Goal: Communication & Community: Answer question/provide support

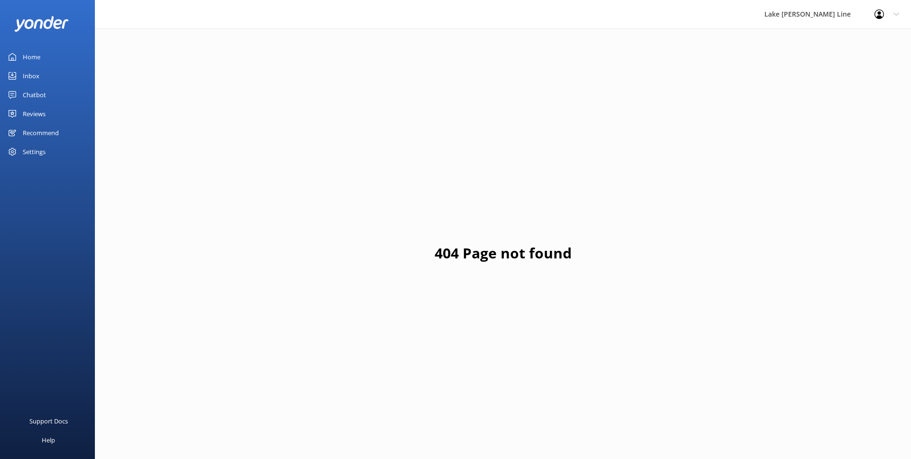
click at [44, 87] on div "Chatbot" at bounding box center [34, 94] width 23 height 19
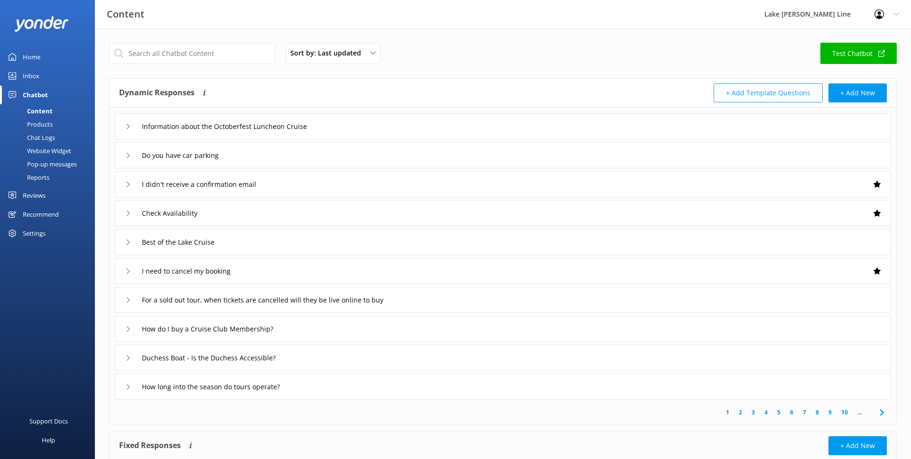
click at [38, 136] on div "Chat Logs" at bounding box center [30, 137] width 49 height 13
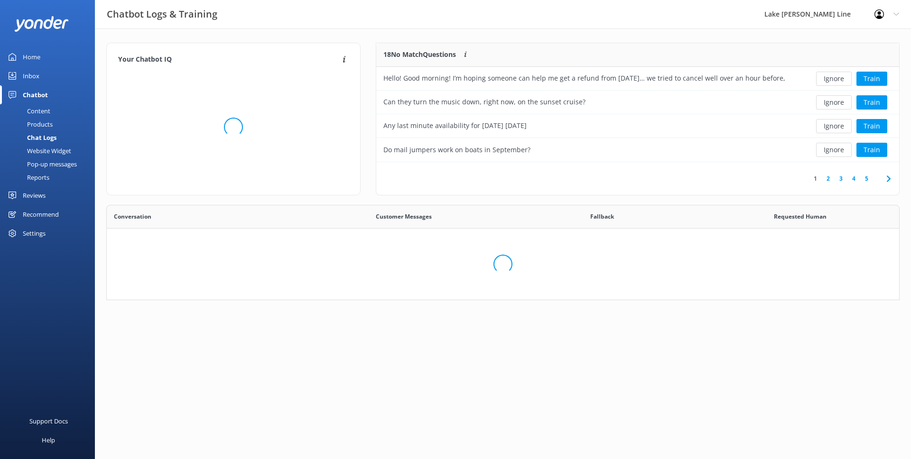
scroll to position [333, 792]
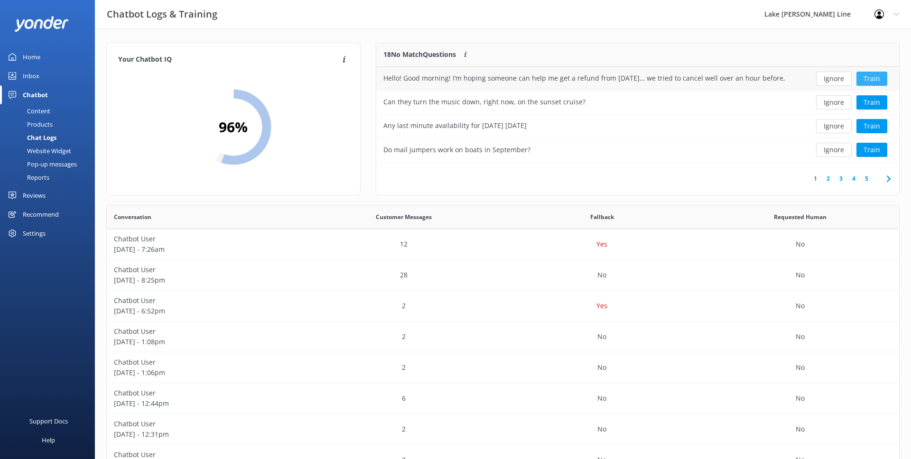
click at [868, 79] on button "Train" at bounding box center [871, 79] width 31 height 14
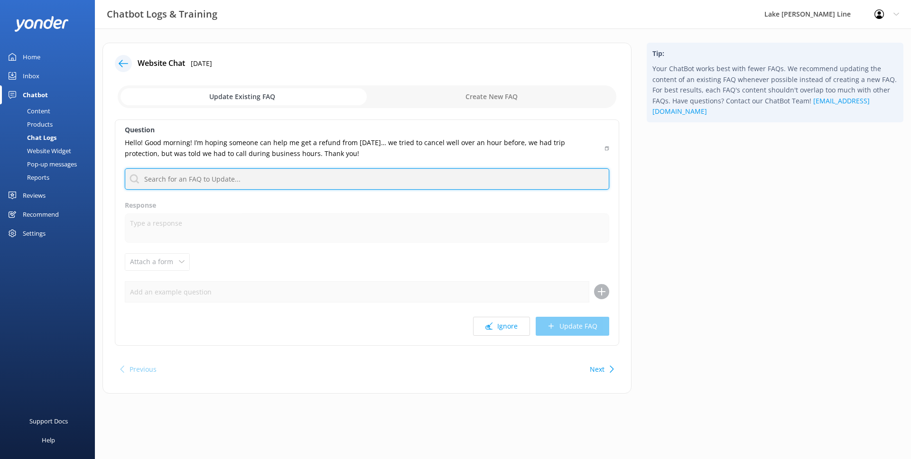
click at [251, 173] on input "text" at bounding box center [367, 178] width 484 height 21
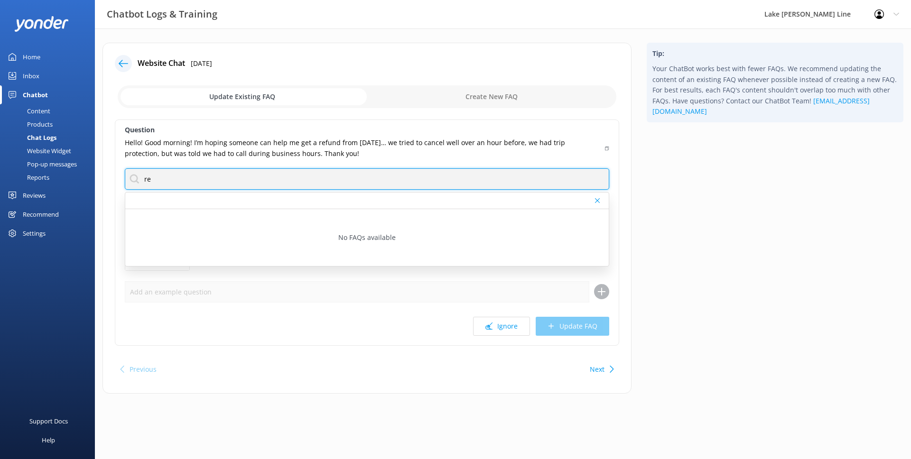
type input "r"
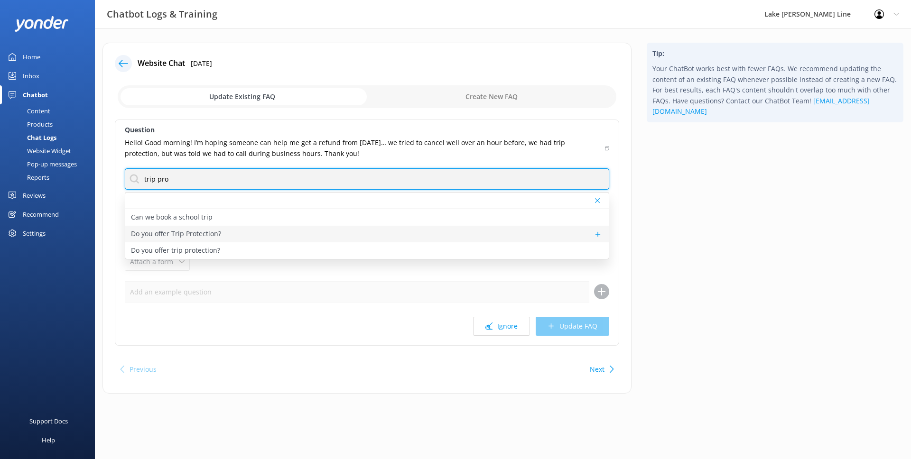
type input "trip pro"
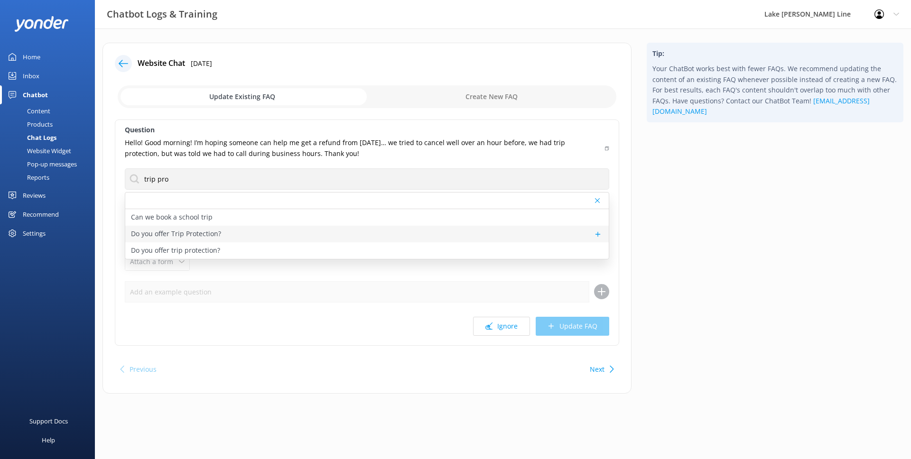
click at [182, 231] on p "Do you offer Trip Protection?" at bounding box center [176, 234] width 90 height 10
type textarea "Yes! Lake [PERSON_NAME] Line is open every day and we try to operate tours rain…"
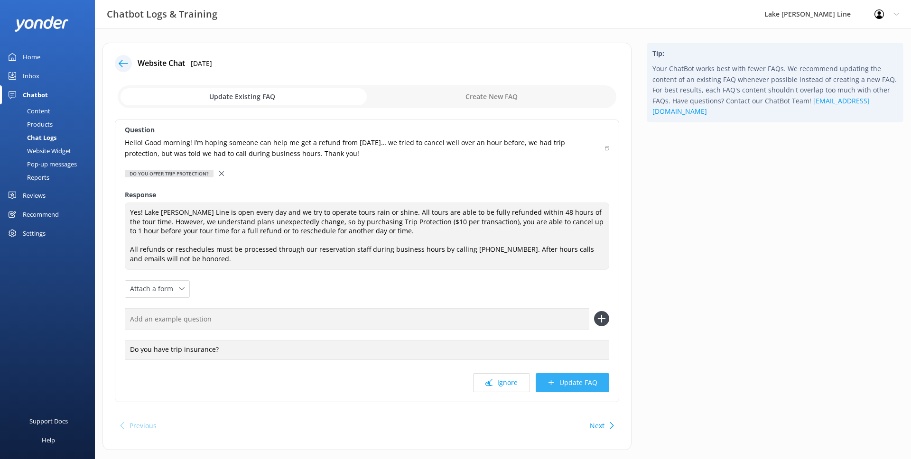
click at [571, 375] on button "Update FAQ" at bounding box center [573, 382] width 74 height 19
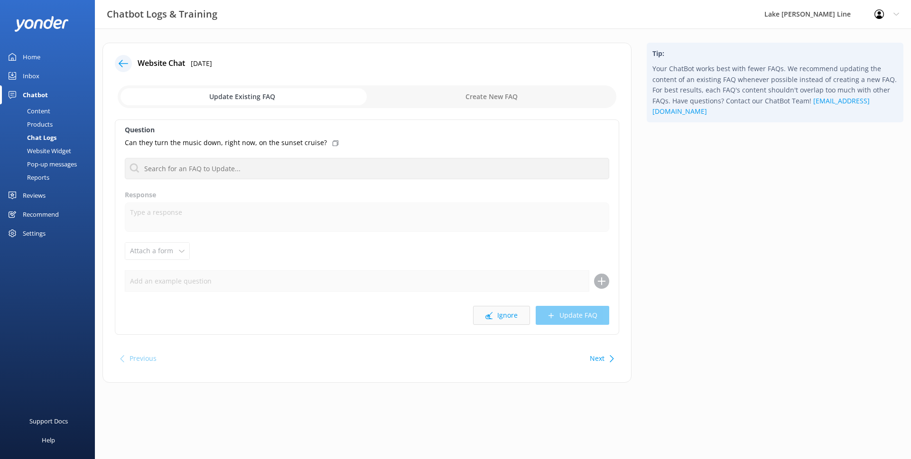
click at [490, 318] on icon at bounding box center [488, 315] width 7 height 7
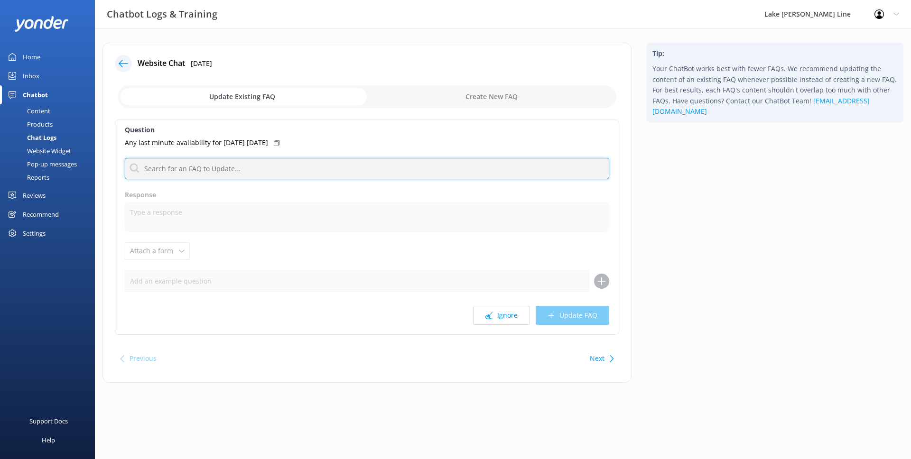
click at [379, 174] on input "text" at bounding box center [367, 168] width 484 height 21
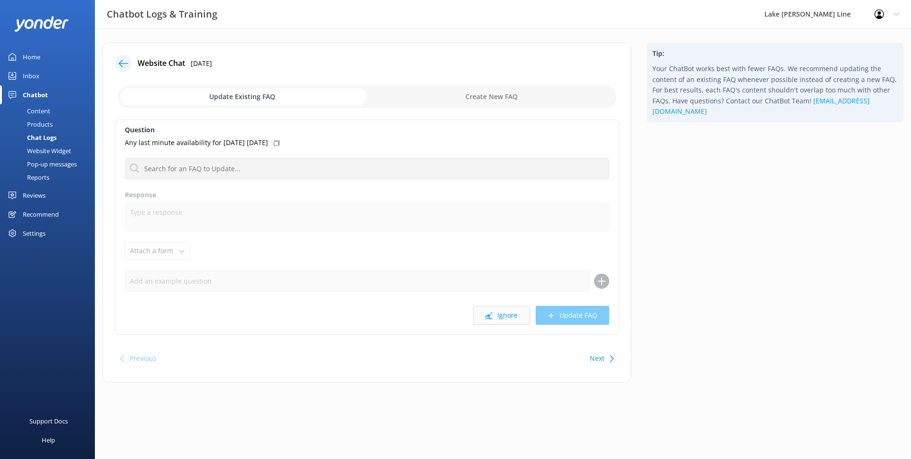
click at [512, 322] on button "Ignore" at bounding box center [501, 315] width 57 height 19
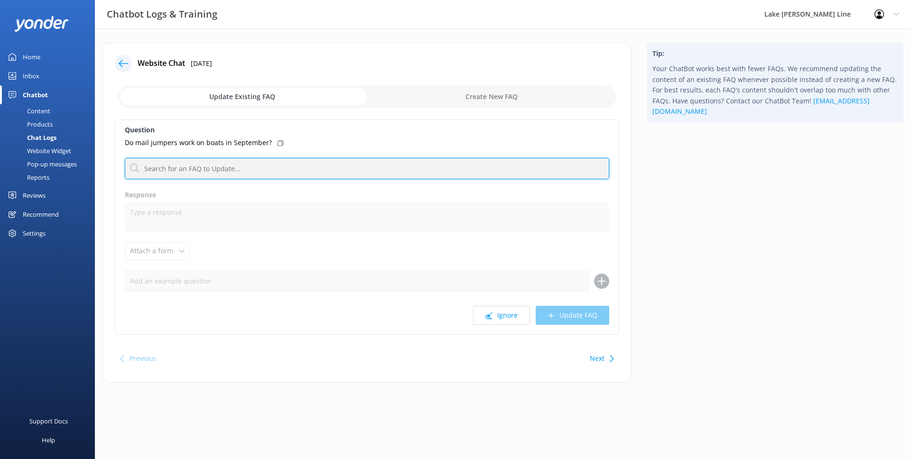
click at [407, 166] on input "text" at bounding box center [367, 168] width 484 height 21
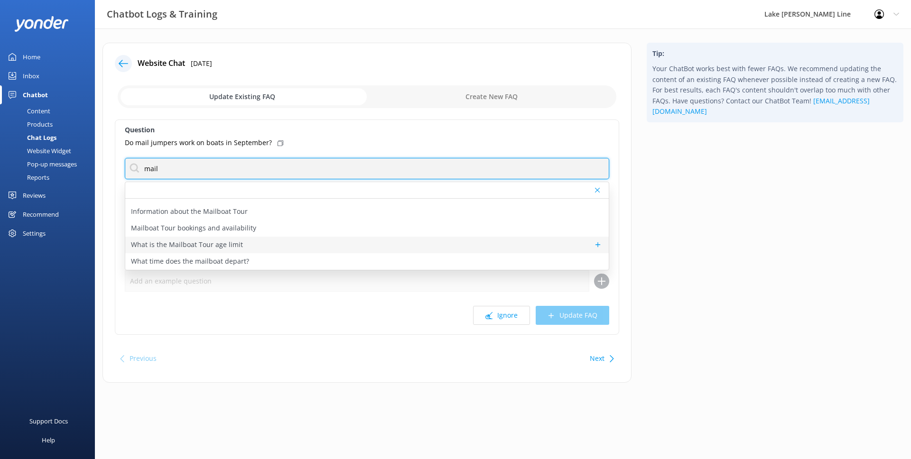
scroll to position [91, 0]
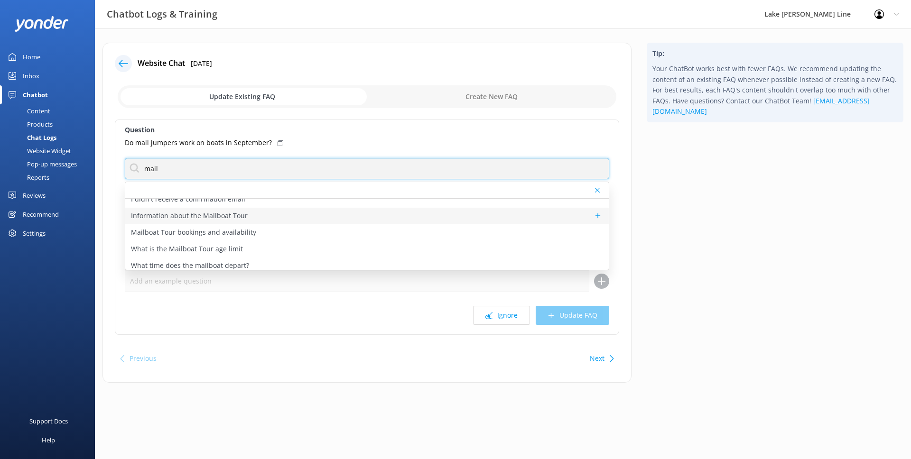
type input "mail"
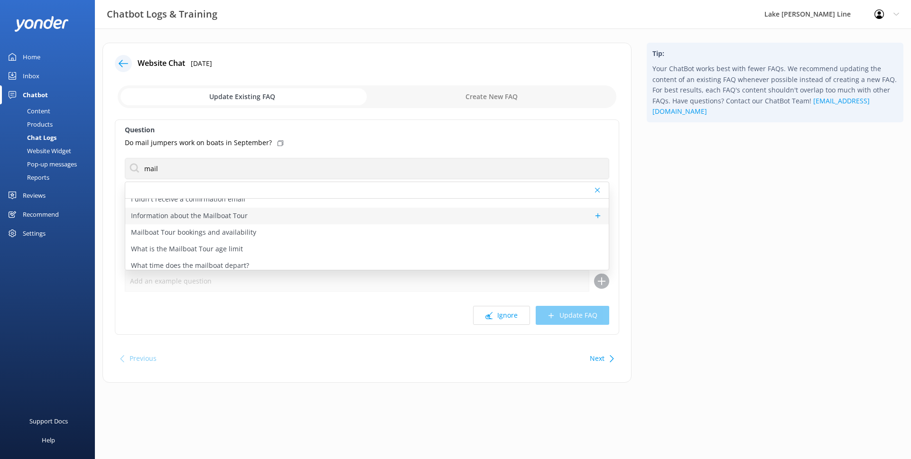
click at [239, 217] on p "Information about the Mailboat Tour" at bounding box center [189, 216] width 117 height 10
type textarea "Take part in one of America’s most unique traditions! Join our daring mail jump…"
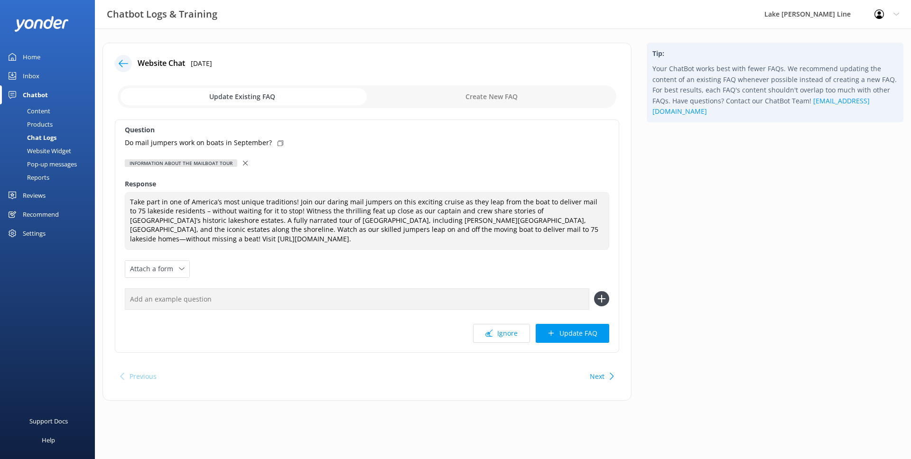
click at [246, 166] on div at bounding box center [246, 163] width 7 height 10
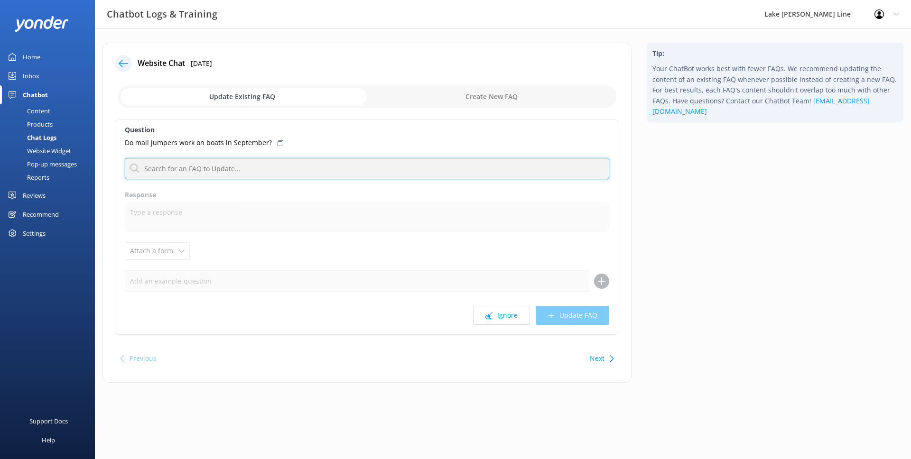
click at [228, 175] on input "text" at bounding box center [367, 168] width 484 height 21
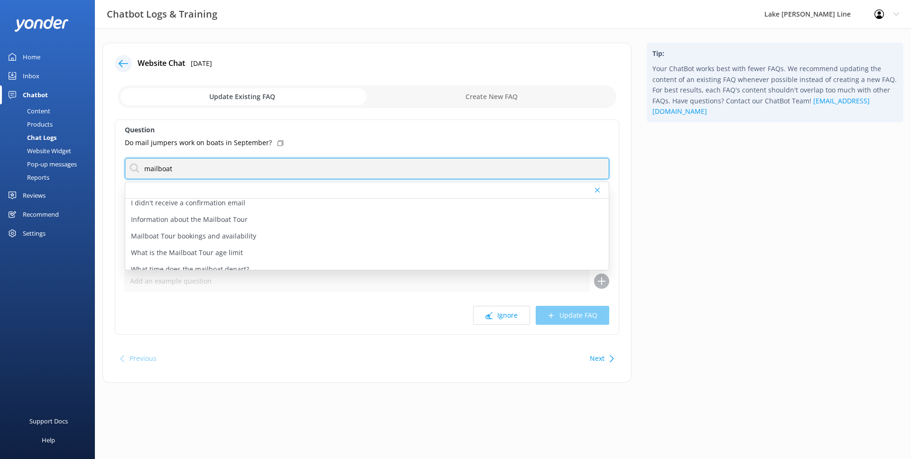
scroll to position [91, 0]
type input "mailboat"
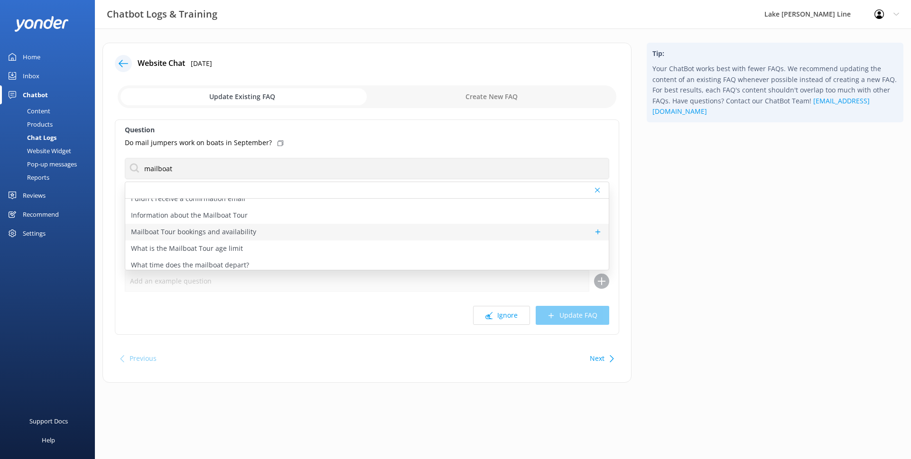
click at [216, 232] on p "Mailboat Tour bookings and availability" at bounding box center [193, 232] width 125 height 10
type textarea "You can view live availability and book the Mailboat Tour online at [URL][DOMAI…"
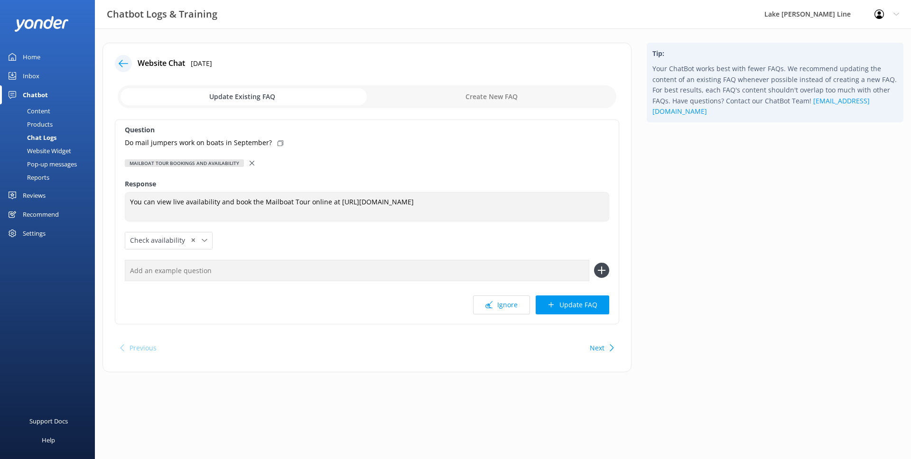
click at [578, 289] on div "Question Do mail jumpers work on boats in September? Mailboat Tour bookings and…" at bounding box center [367, 222] width 504 height 205
click at [581, 298] on button "Update FAQ" at bounding box center [573, 305] width 74 height 19
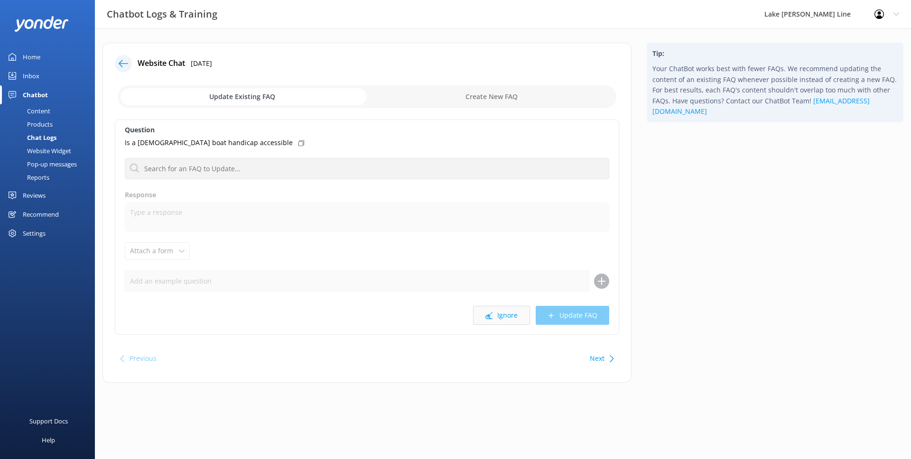
click at [493, 309] on button "Ignore" at bounding box center [501, 315] width 57 height 19
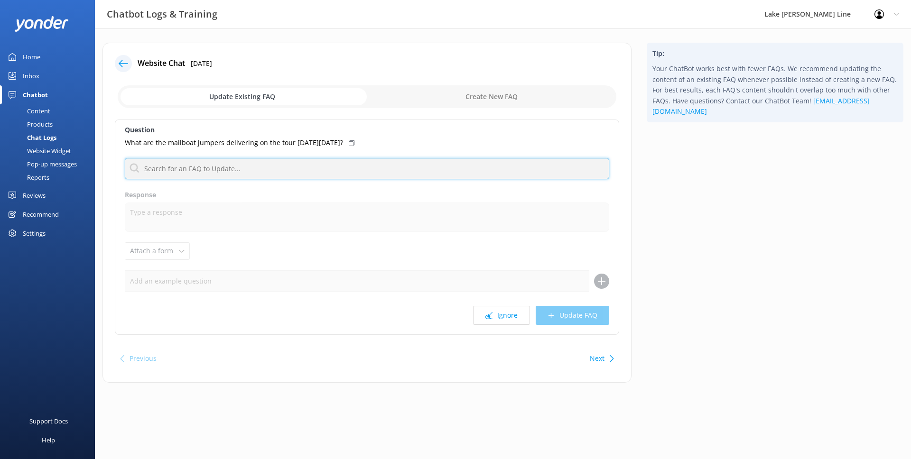
click at [450, 173] on input "text" at bounding box center [367, 168] width 484 height 21
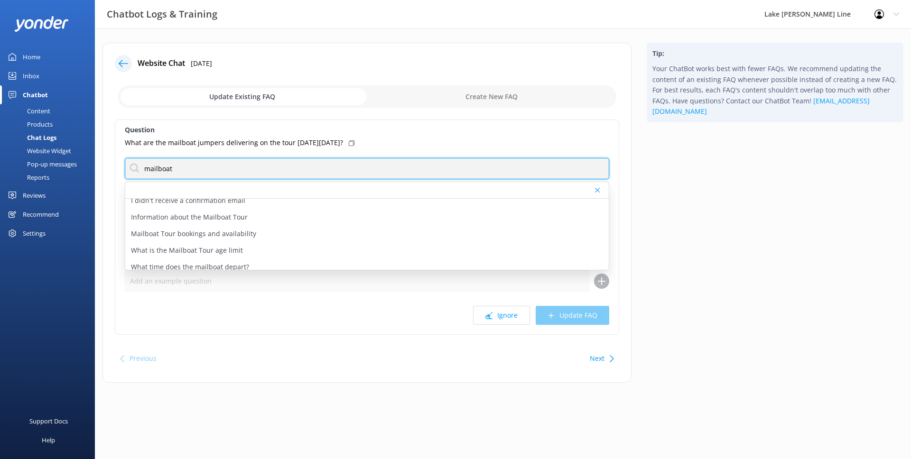
scroll to position [87, 0]
type input "mailboat"
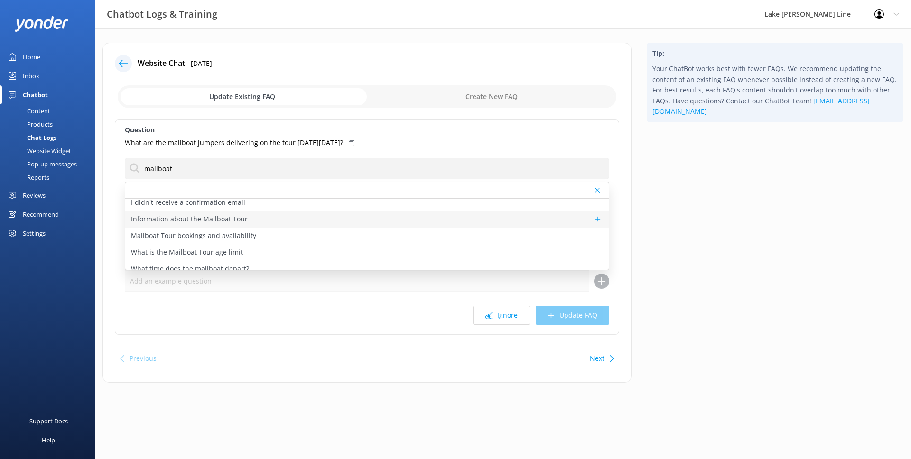
click at [265, 220] on div "Information about the Mailboat Tour" at bounding box center [366, 219] width 483 height 17
type textarea "Take part in one of America’s most unique traditions! Join our daring mail jump…"
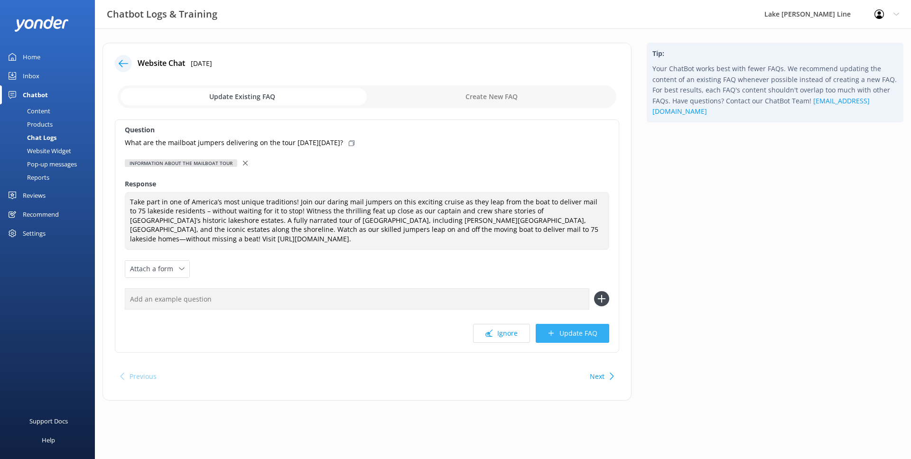
click at [588, 324] on button "Update FAQ" at bounding box center [573, 333] width 74 height 19
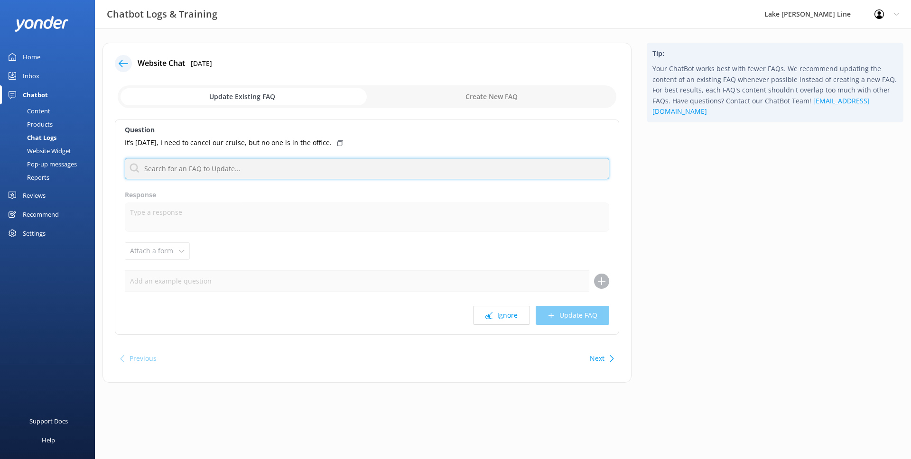
click at [280, 160] on input "text" at bounding box center [367, 168] width 484 height 21
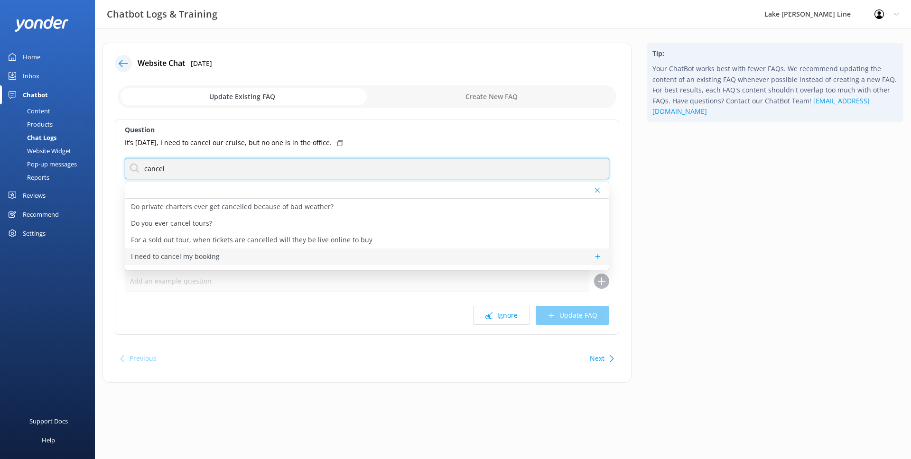
type input "cancel"
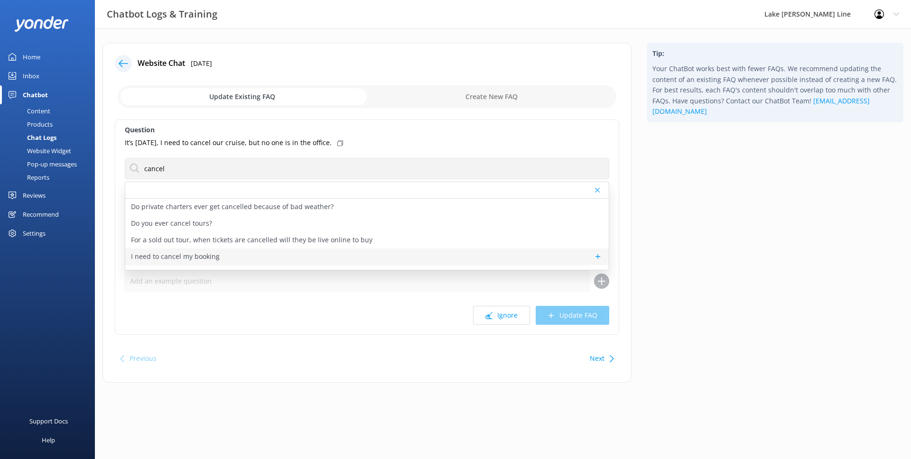
click at [201, 249] on div "I need to cancel my booking" at bounding box center [366, 257] width 483 height 17
type textarea "Cancellation is required 24-48 hours prior to the tour date, depending on the t…"
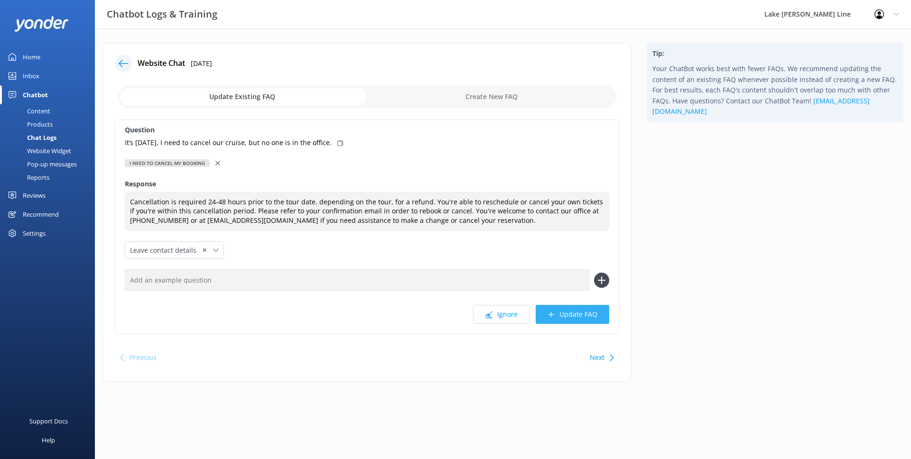
click at [573, 309] on button "Update FAQ" at bounding box center [573, 314] width 74 height 19
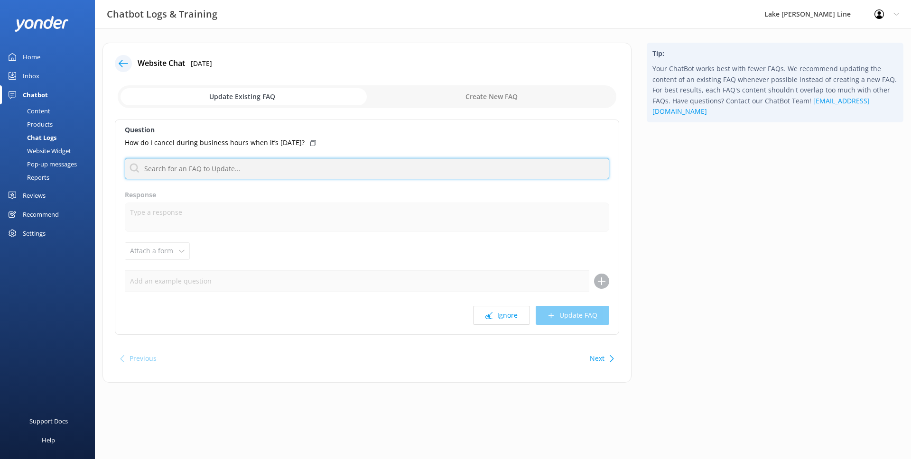
click at [243, 175] on input "text" at bounding box center [367, 168] width 484 height 21
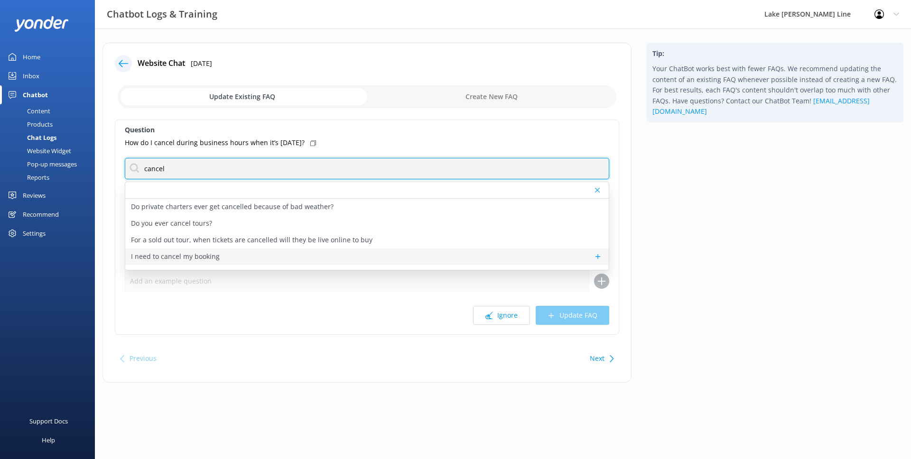
type input "cancel"
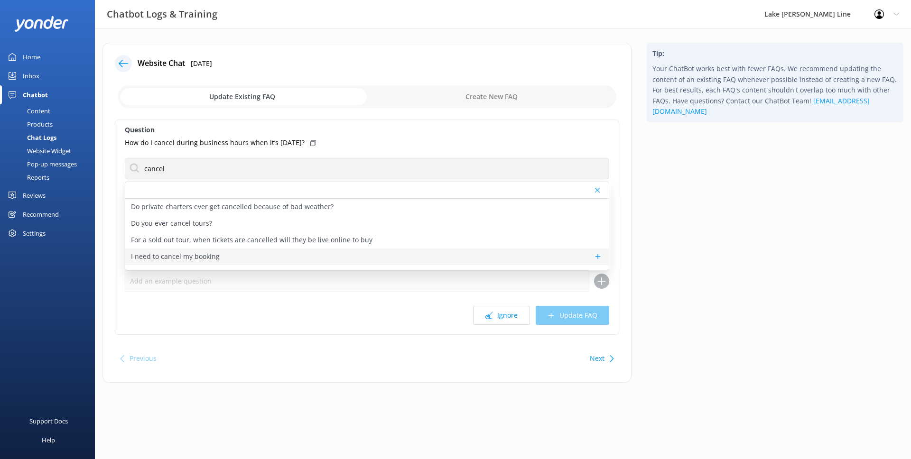
click at [219, 262] on div "I need to cancel my booking" at bounding box center [366, 257] width 483 height 17
type textarea "Cancellation is required 24-48 hours prior to the tour date, depending on the t…"
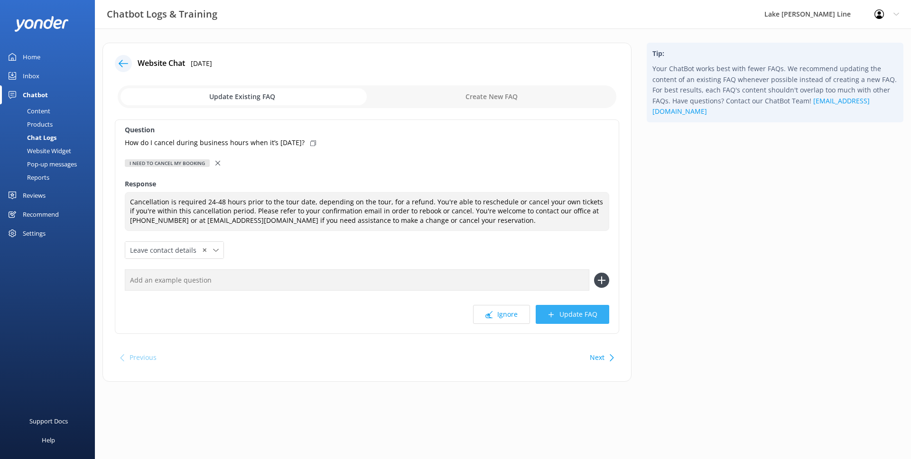
click at [578, 310] on button "Update FAQ" at bounding box center [573, 314] width 74 height 19
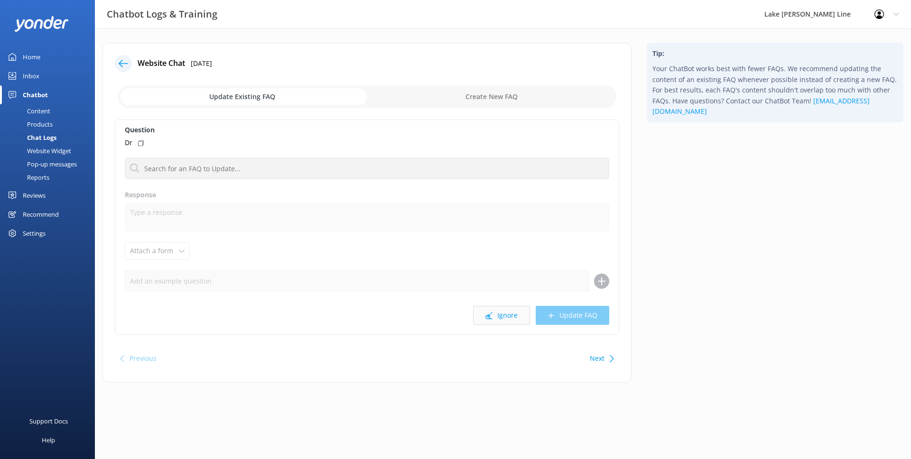
click at [521, 315] on button "Ignore" at bounding box center [501, 315] width 57 height 19
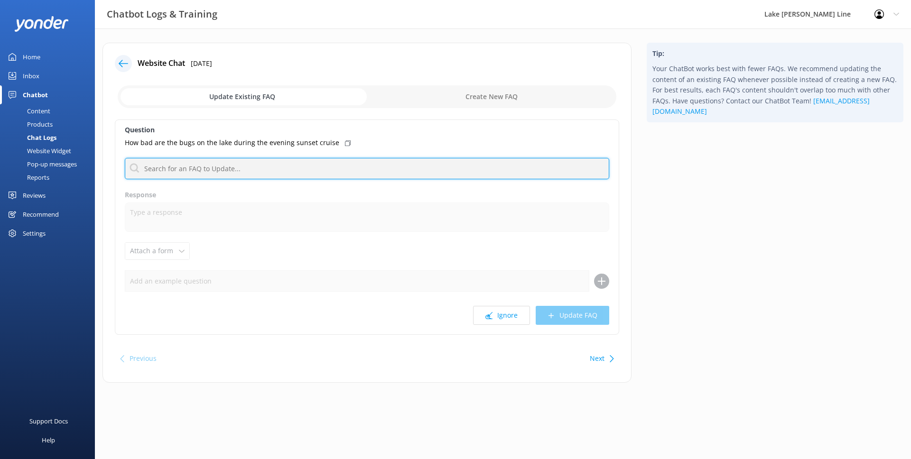
click at [422, 169] on input "text" at bounding box center [367, 168] width 484 height 21
type input "b"
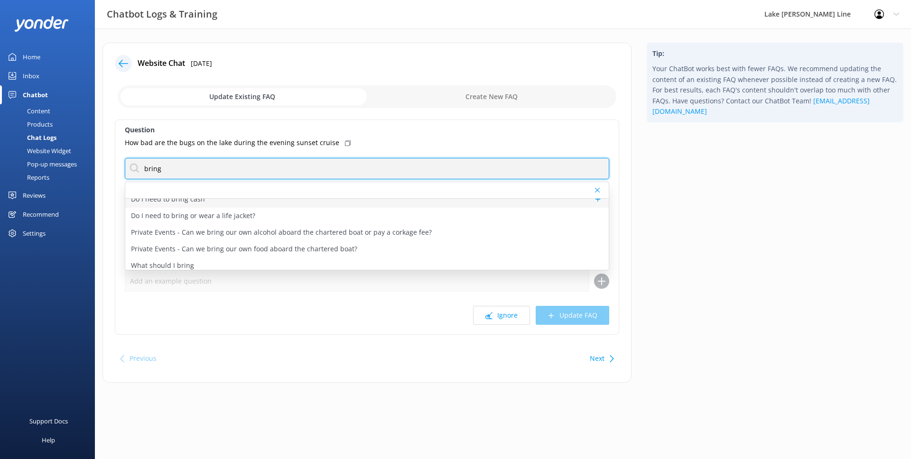
scroll to position [78, 0]
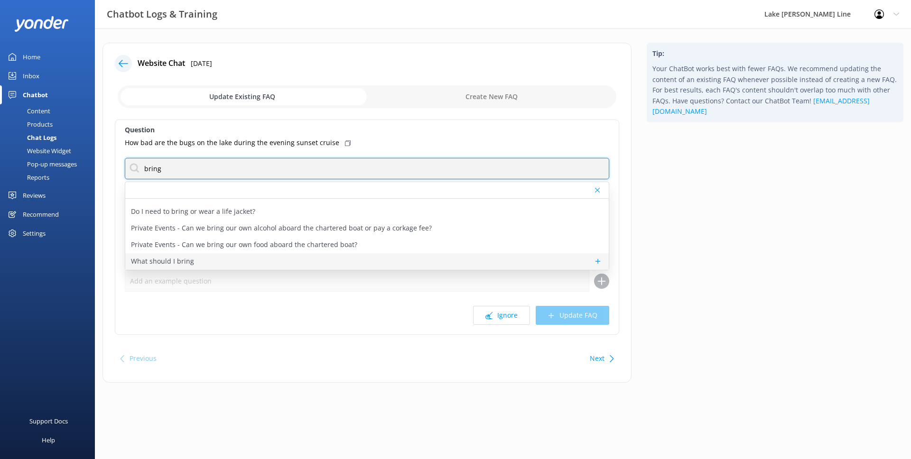
type input "bring"
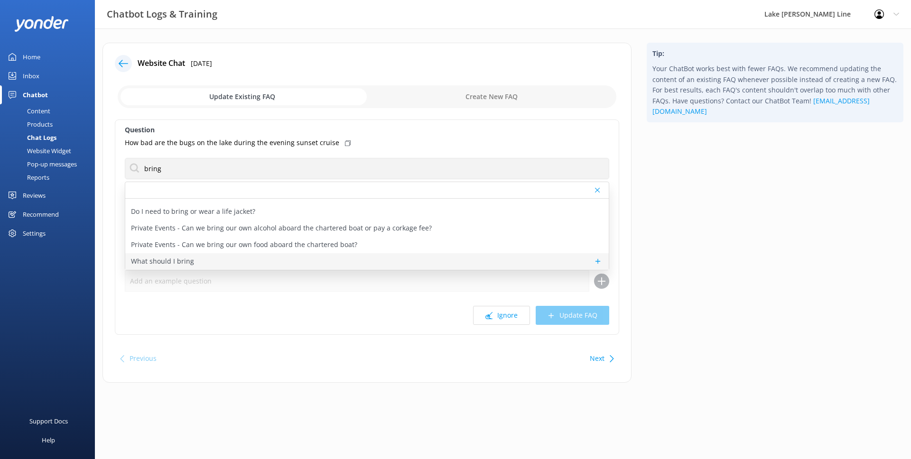
click at [238, 262] on div "What should I bring" at bounding box center [366, 261] width 483 height 17
type textarea "Make sure you have your email confirmation or a boarding pass from the ticket w…"
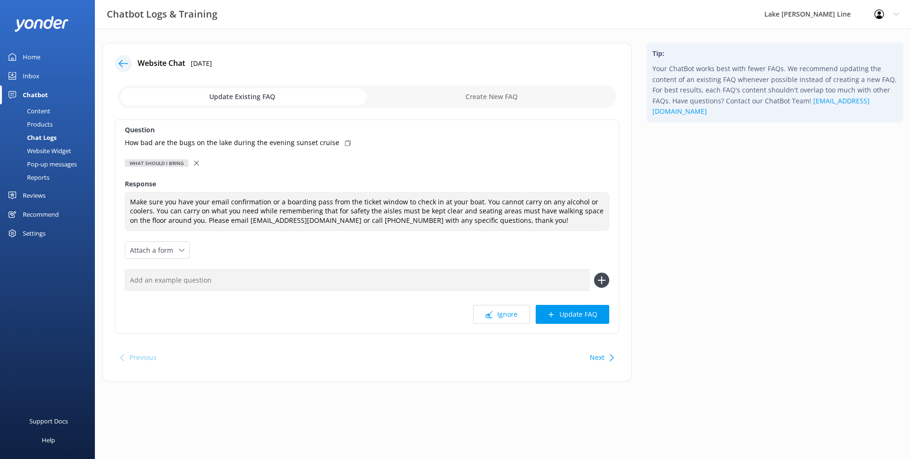
click at [200, 167] on div "What should I bring" at bounding box center [367, 163] width 484 height 10
click at [194, 164] on icon at bounding box center [196, 163] width 5 height 5
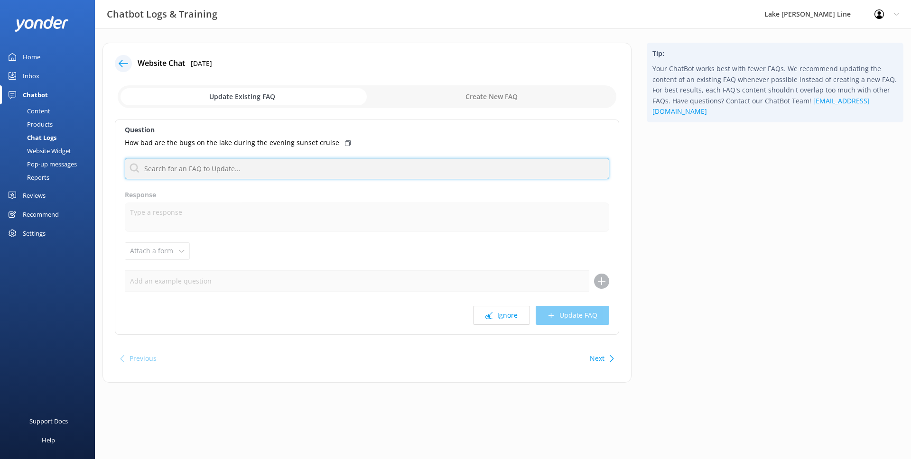
click at [194, 166] on input "text" at bounding box center [367, 168] width 484 height 21
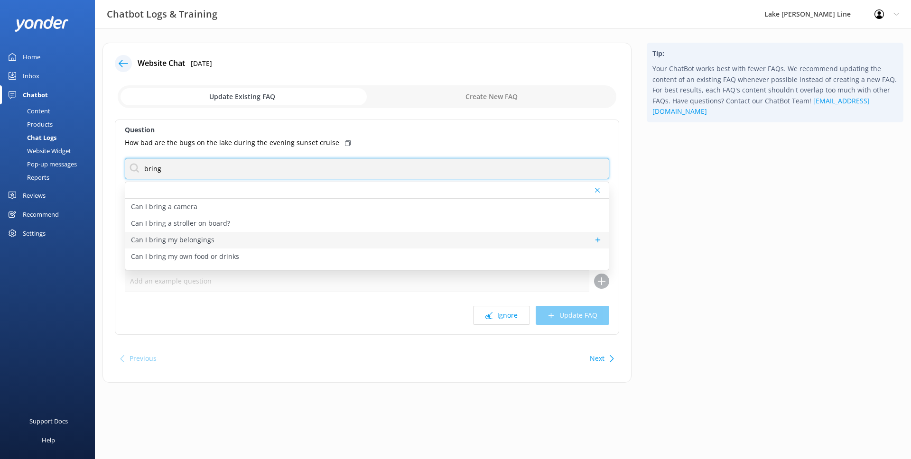
type input "bring"
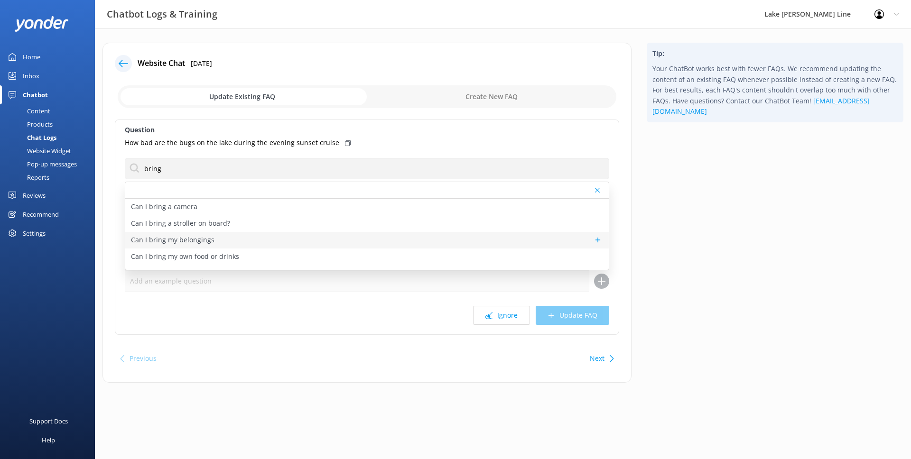
click at [192, 238] on p "Can I bring my belongings" at bounding box center [173, 240] width 84 height 10
type textarea "You can carry on your purse or backpack to keep near you. You can bring your st…"
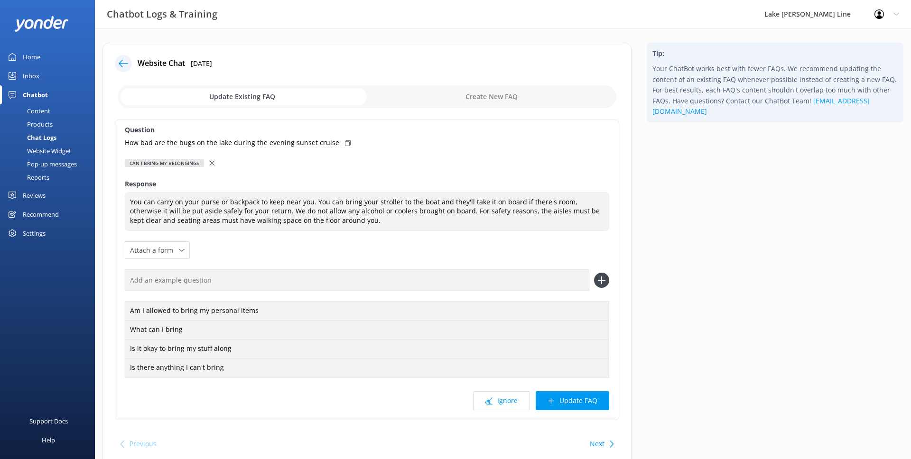
click at [214, 161] on div at bounding box center [213, 163] width 7 height 10
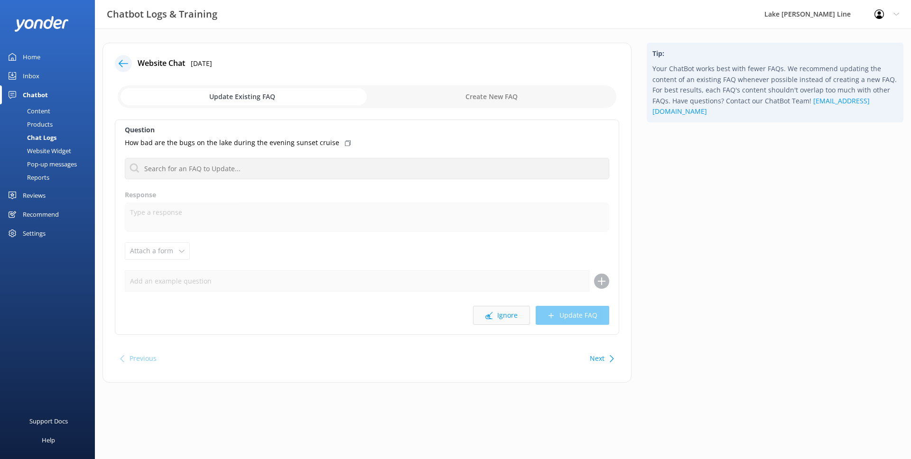
click at [511, 320] on button "Ignore" at bounding box center [501, 315] width 57 height 19
click at [513, 307] on button "Ignore" at bounding box center [501, 315] width 57 height 19
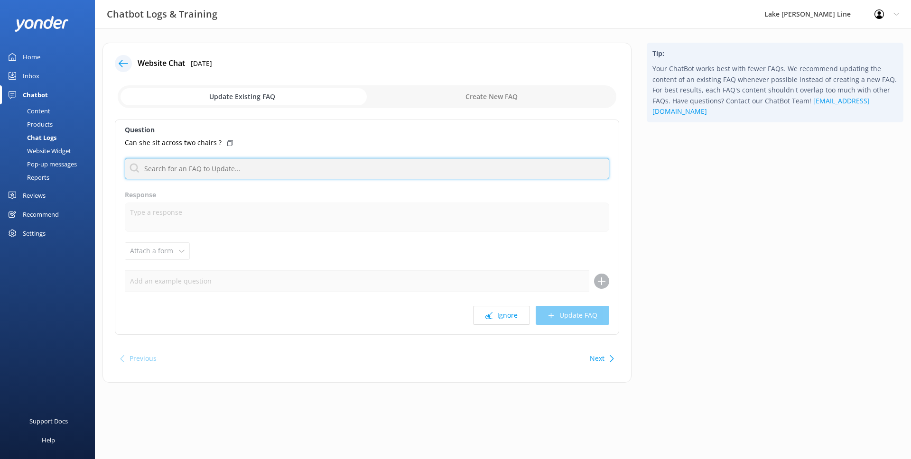
click at [378, 178] on input "text" at bounding box center [367, 168] width 484 height 21
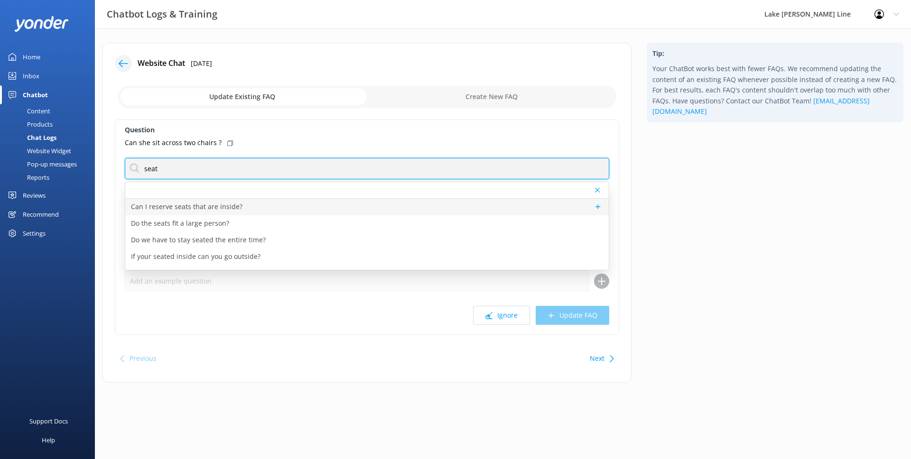
type input "seat"
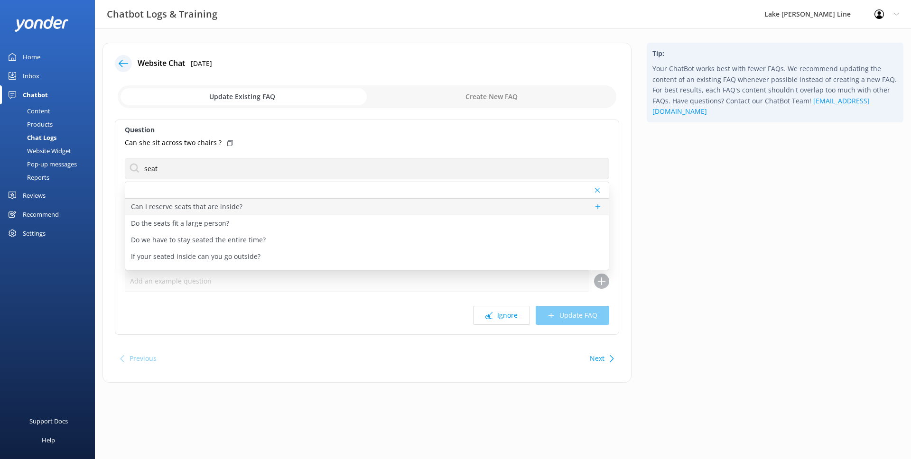
click at [161, 206] on p "Can I reserve seats that are inside?" at bounding box center [186, 207] width 111 height 10
type textarea "Seats cannot be reserved, they are available on a fist-come-first-served basis.…"
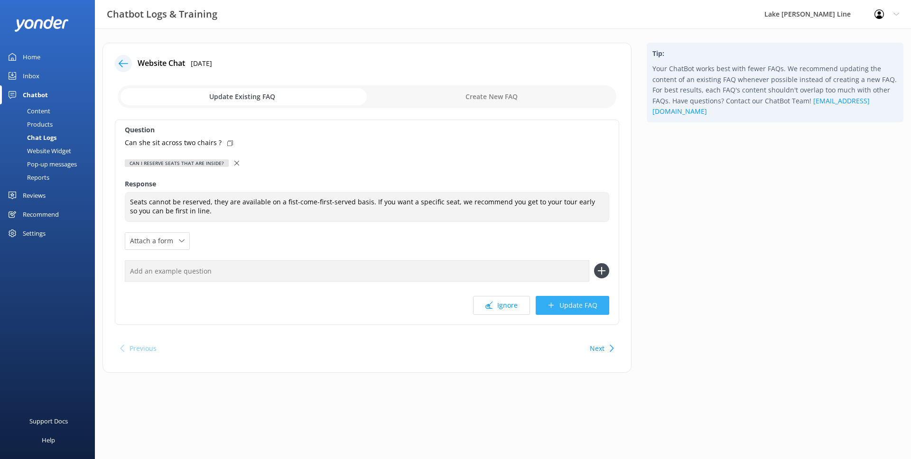
click at [577, 303] on button "Update FAQ" at bounding box center [573, 305] width 74 height 19
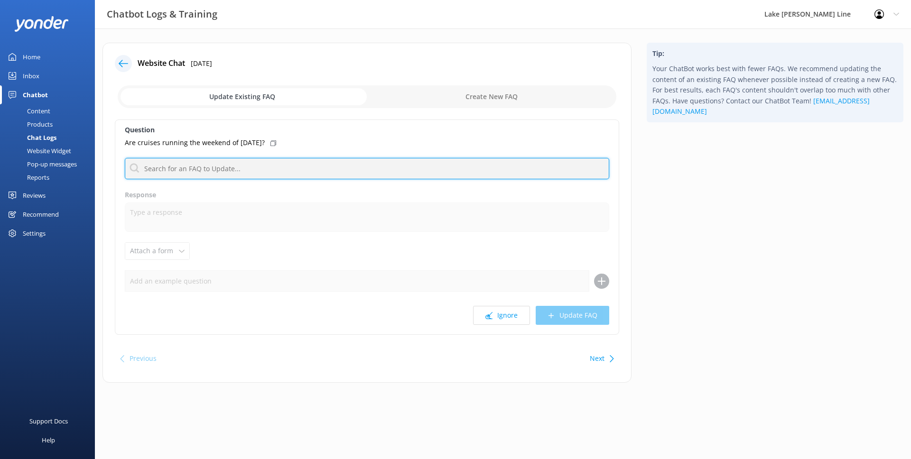
click at [292, 173] on input "text" at bounding box center [367, 168] width 484 height 21
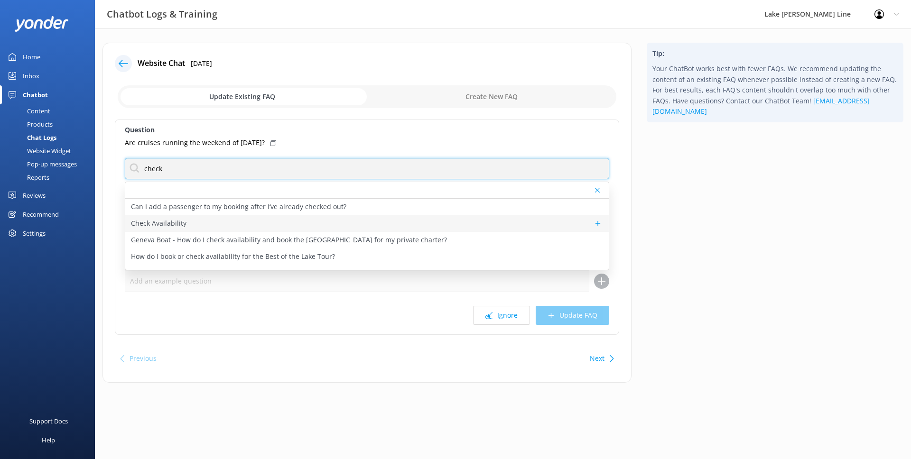
type input "check"
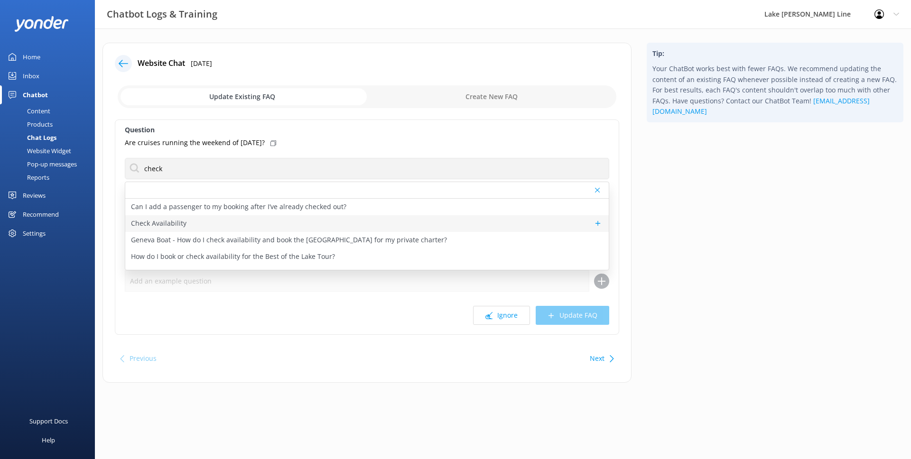
click at [138, 223] on p "Check Availability" at bounding box center [159, 223] width 56 height 10
type textarea "You can check the availability of a tour using the tool below."
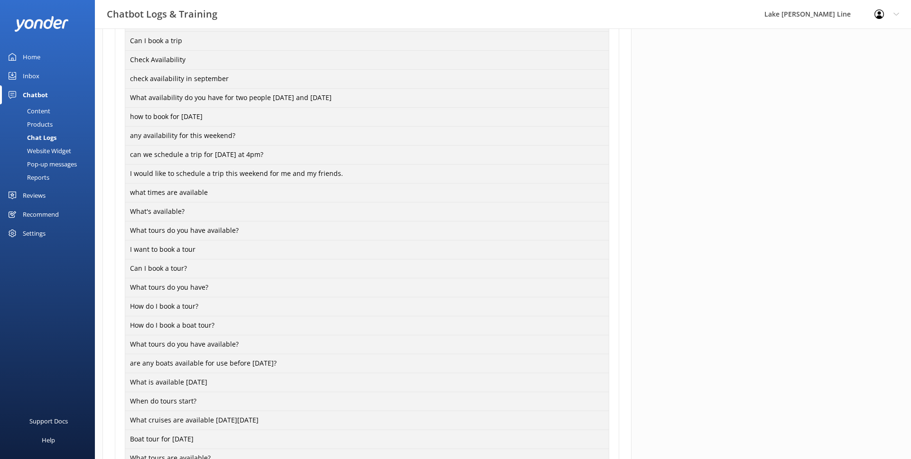
scroll to position [692, 0]
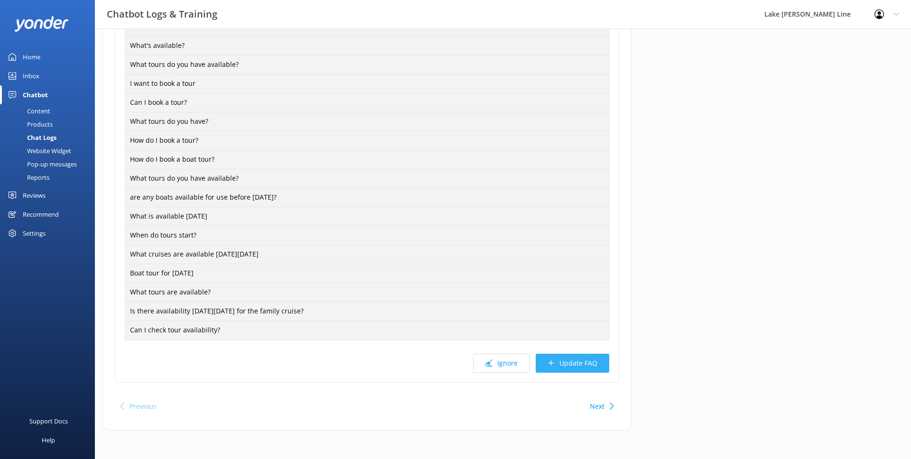
click at [581, 360] on button "Update FAQ" at bounding box center [573, 363] width 74 height 19
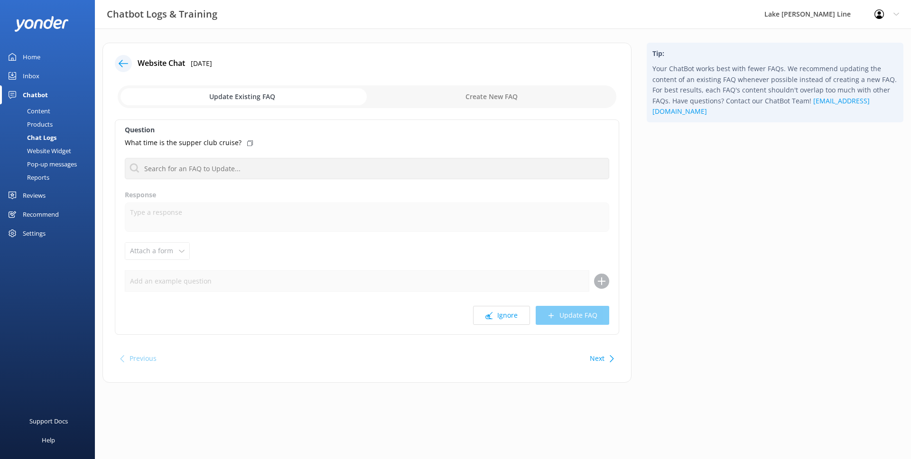
click at [391, 180] on div "Question What time is the supper club cruise? Can I add a passenger to my booki…" at bounding box center [367, 227] width 504 height 215
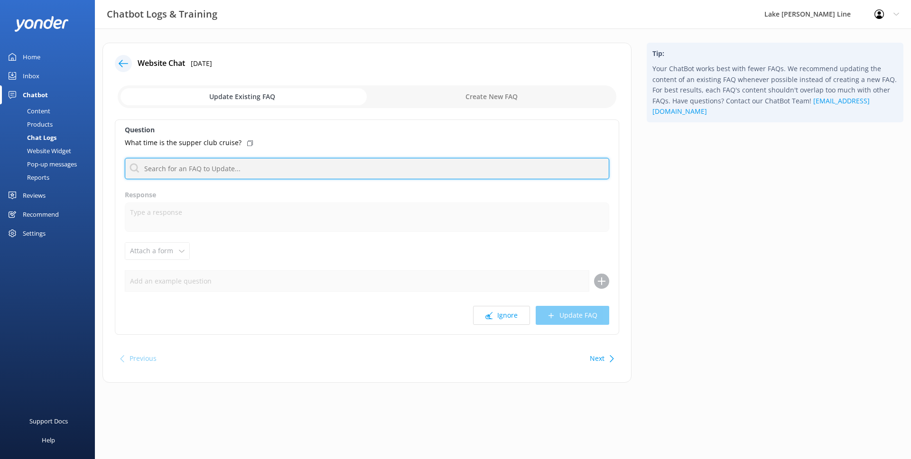
click at [381, 175] on input "text" at bounding box center [367, 168] width 484 height 21
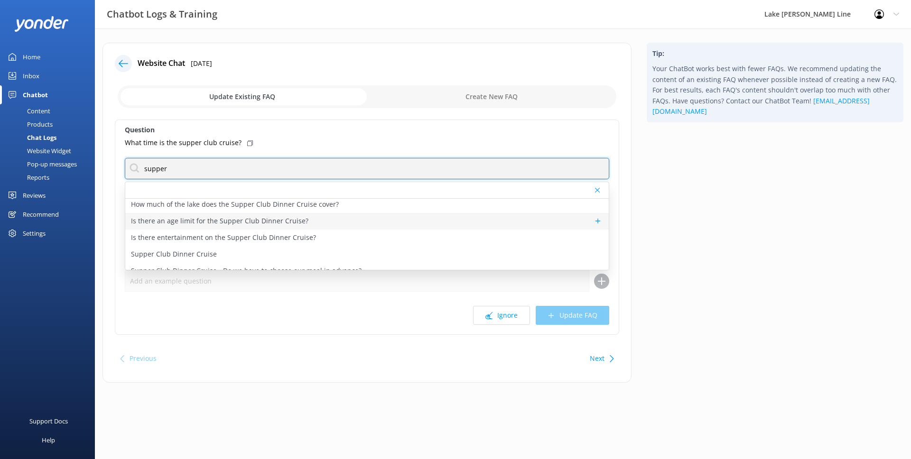
scroll to position [78, 0]
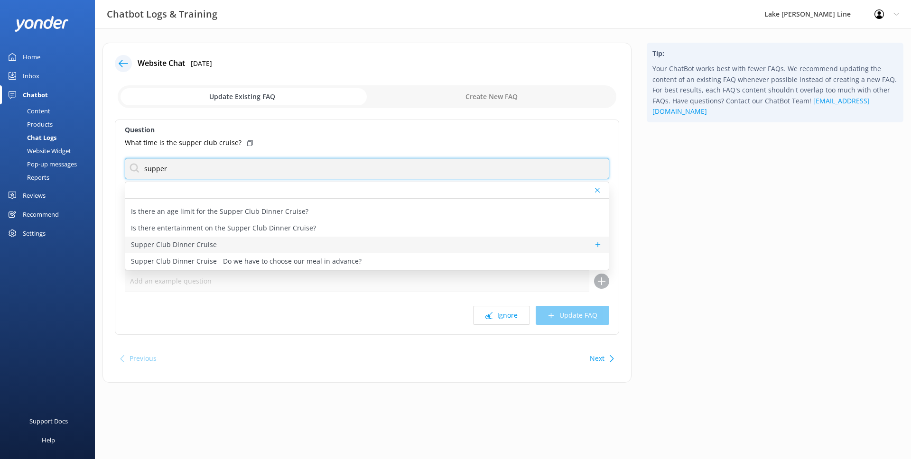
type input "supper"
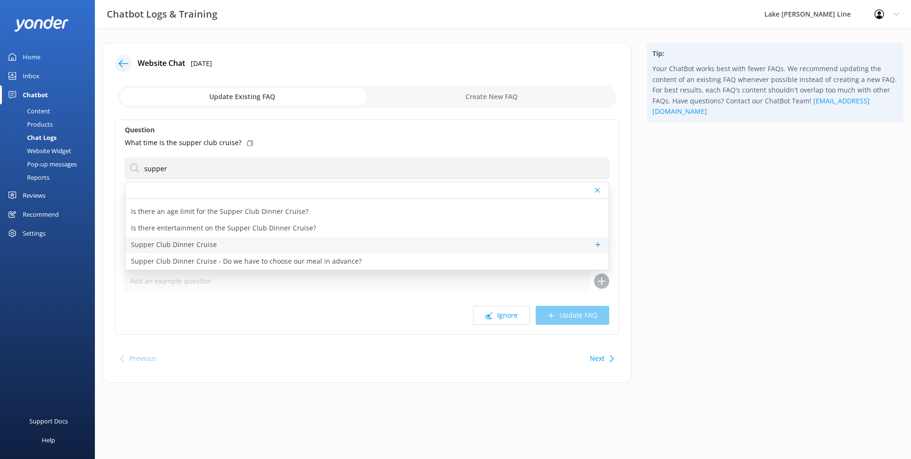
click at [236, 251] on div "Supper Club Dinner Cruise" at bounding box center [366, 245] width 483 height 17
type textarea "Don’t miss this uniquely [US_STATE] experience! A delicious supper club menu, o…"
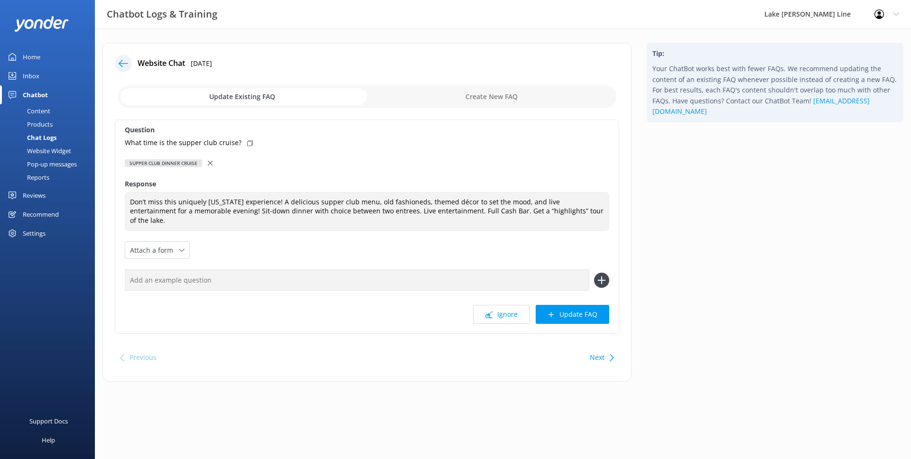
click at [211, 164] on icon at bounding box center [210, 163] width 5 height 5
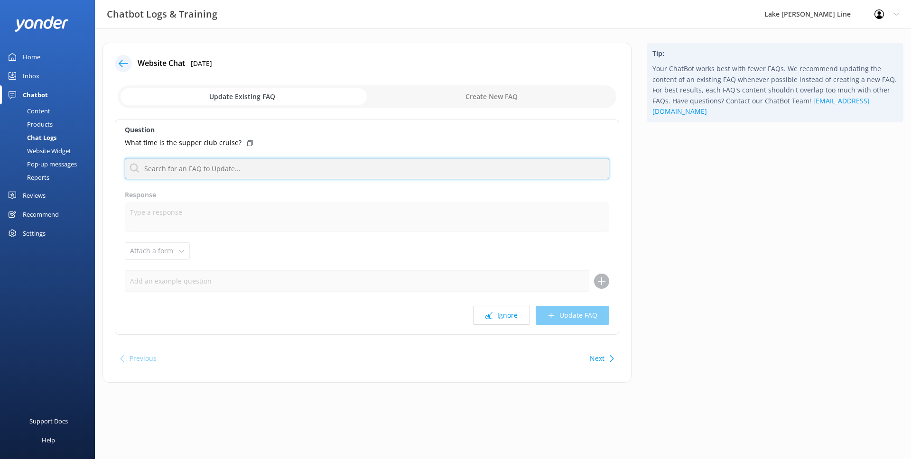
click at [214, 175] on input "text" at bounding box center [367, 168] width 484 height 21
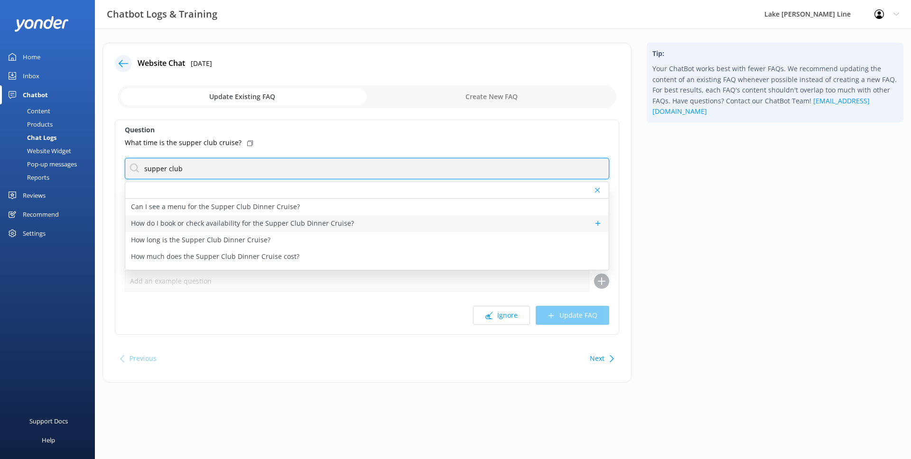
type input "supper club"
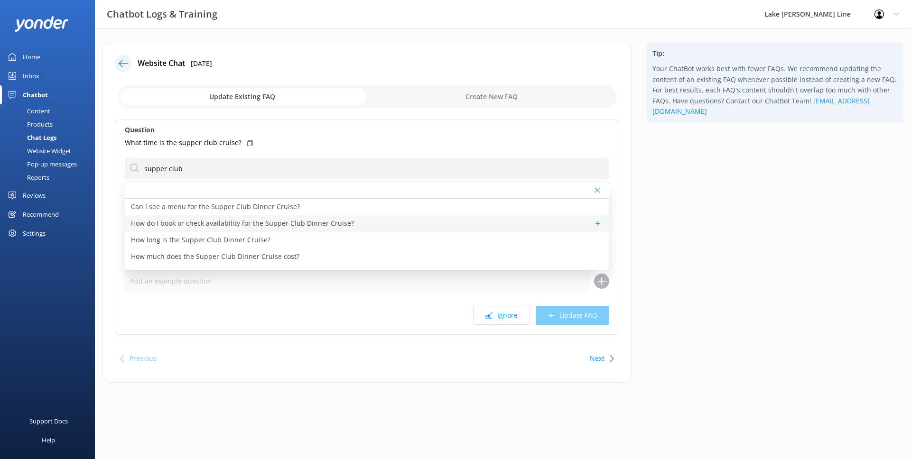
click at [224, 222] on p "How do I book or check availability for the Supper Club Dinner Cruise?" at bounding box center [242, 223] width 223 height 10
type textarea "You can check availability and book the Supper Club Dinner Cruise at [URL][DOMA…"
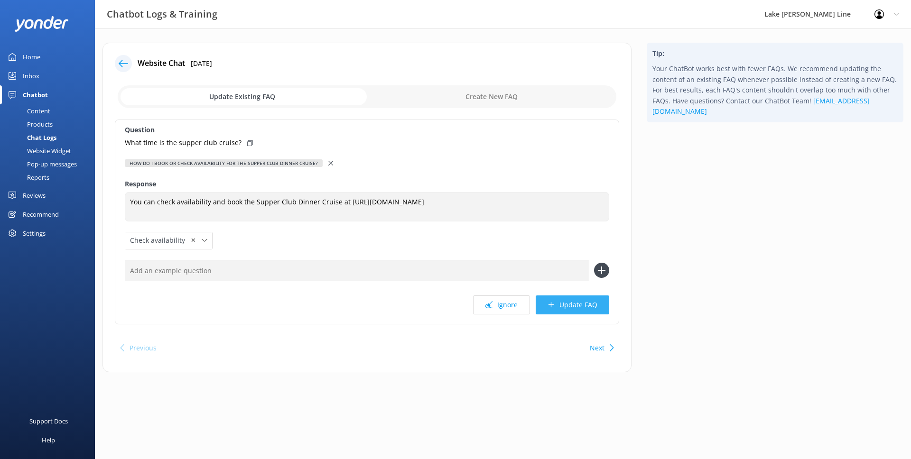
click at [583, 312] on button "Update FAQ" at bounding box center [573, 305] width 74 height 19
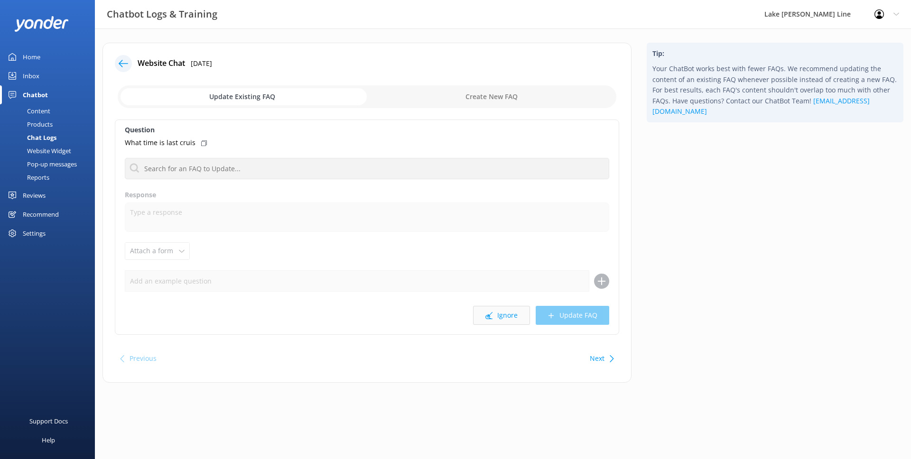
click at [496, 311] on button "Ignore" at bounding box center [501, 315] width 57 height 19
click at [509, 305] on div "Question Give a sail boat ride Can I see a menu for the Supper Club Dinner Crui…" at bounding box center [367, 227] width 504 height 215
click at [509, 308] on button "Ignore" at bounding box center [501, 315] width 57 height 19
click at [493, 321] on button "Ignore" at bounding box center [501, 315] width 57 height 19
click at [499, 318] on button "Ignore" at bounding box center [501, 315] width 57 height 19
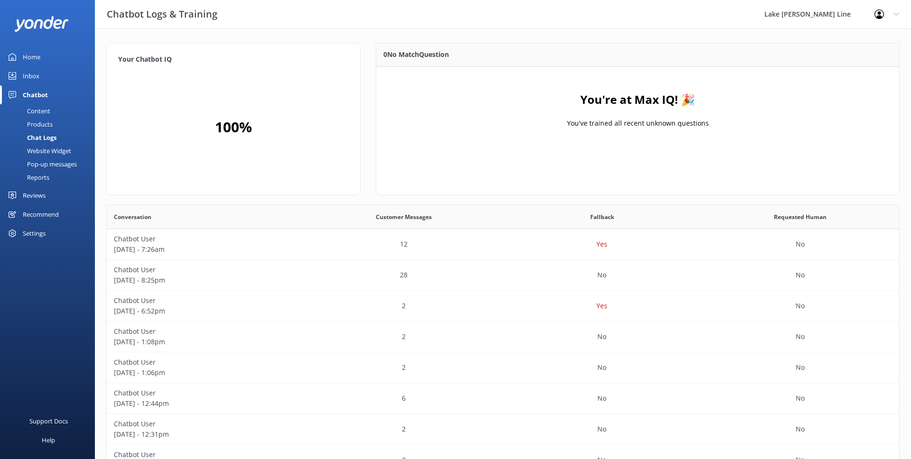
scroll to position [60, 0]
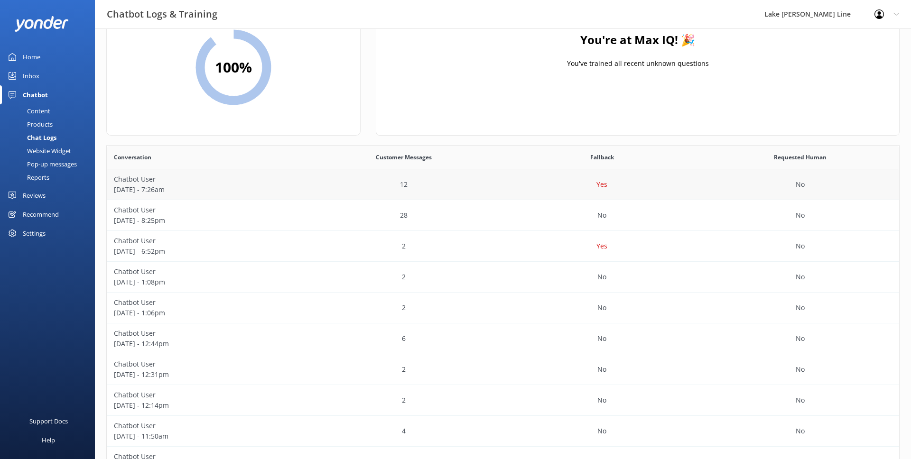
click at [483, 187] on div "12" at bounding box center [404, 184] width 198 height 31
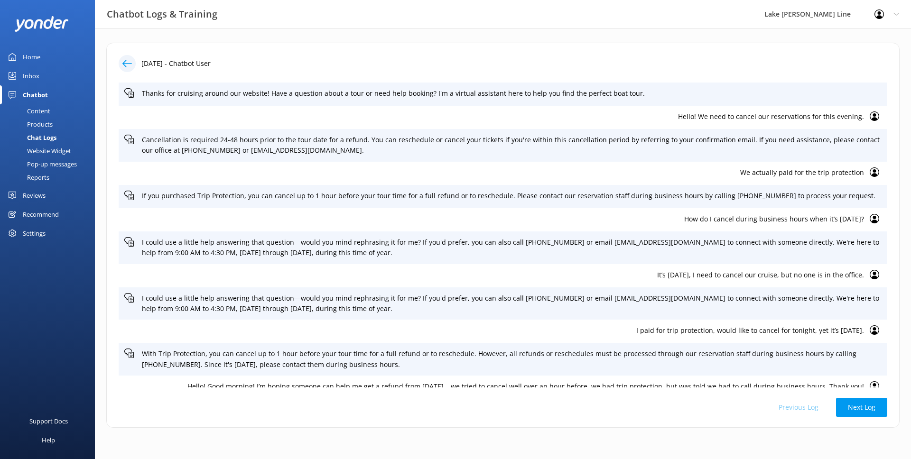
click at [126, 63] on icon at bounding box center [126, 63] width 9 height 9
